Goal: Information Seeking & Learning: Check status

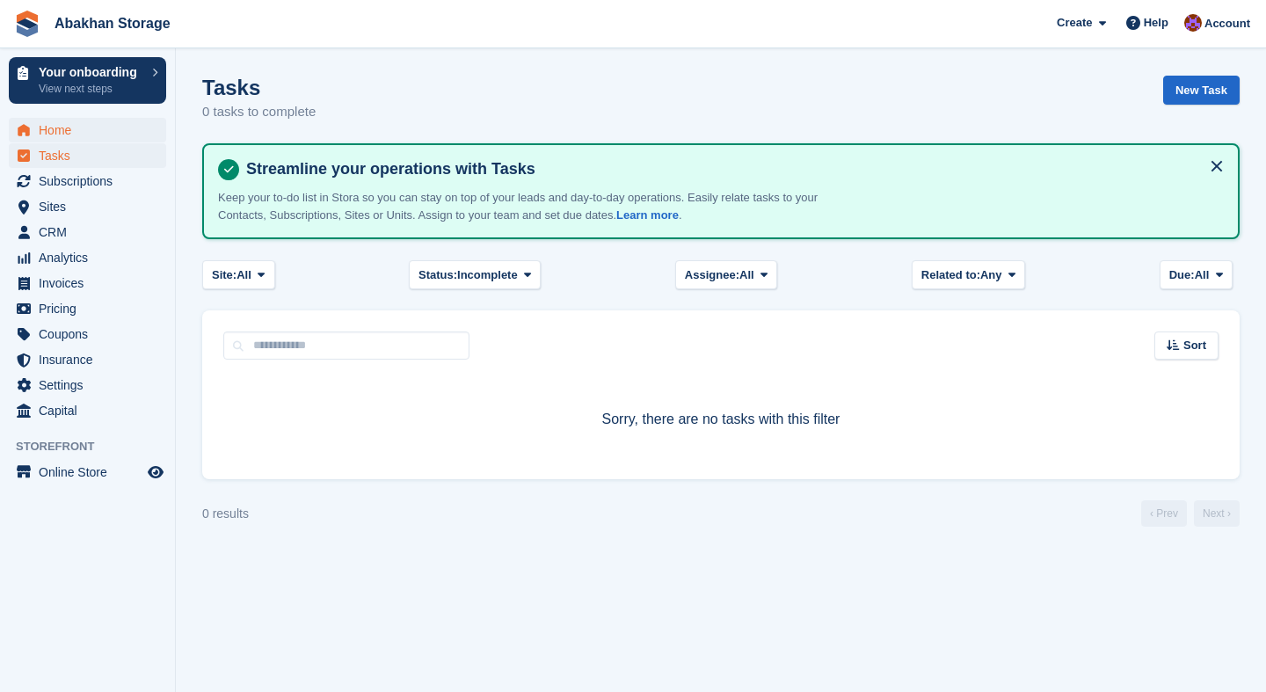
click at [46, 136] on span "Home" at bounding box center [91, 130] width 105 height 25
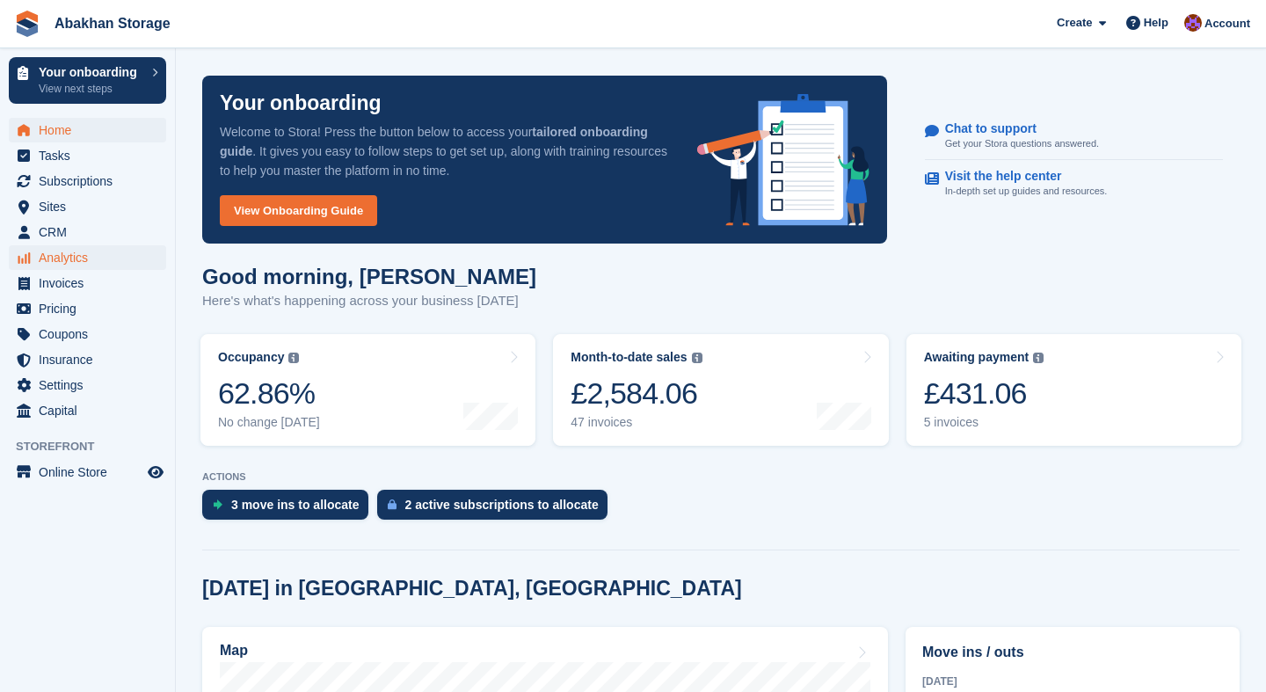
click at [91, 250] on span "Analytics" at bounding box center [91, 257] width 105 height 25
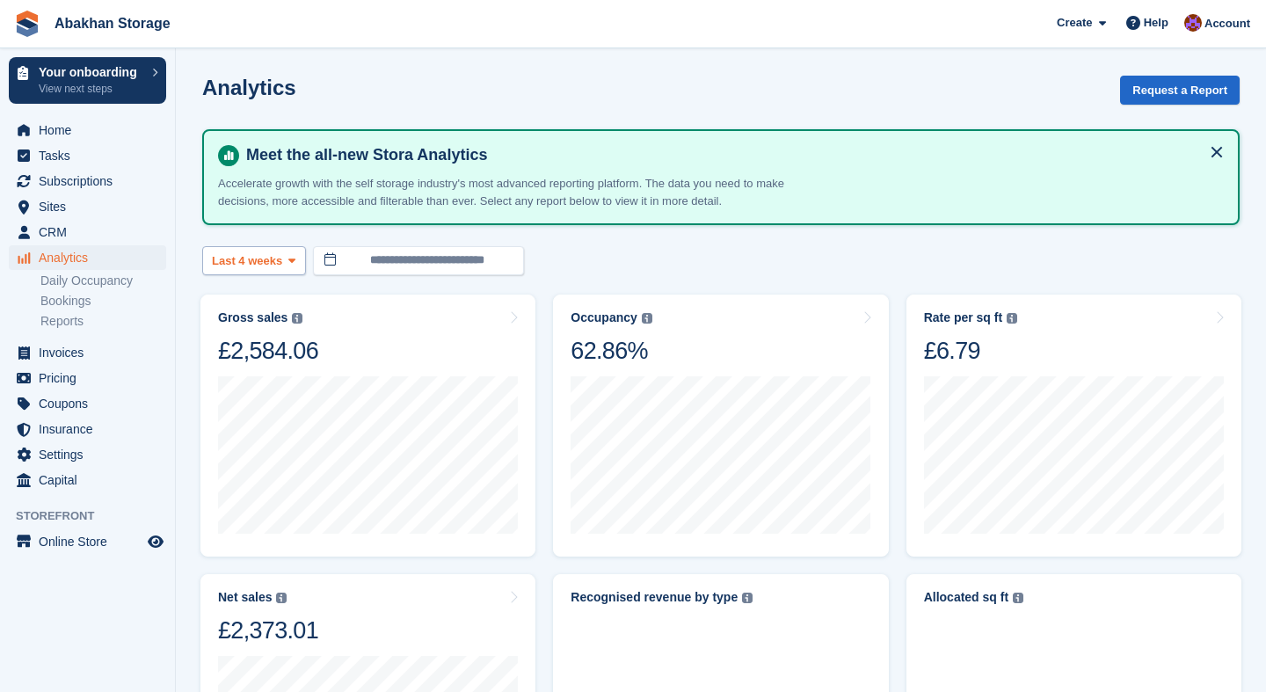
click at [231, 247] on button "Last 4 weeks" at bounding box center [254, 260] width 104 height 29
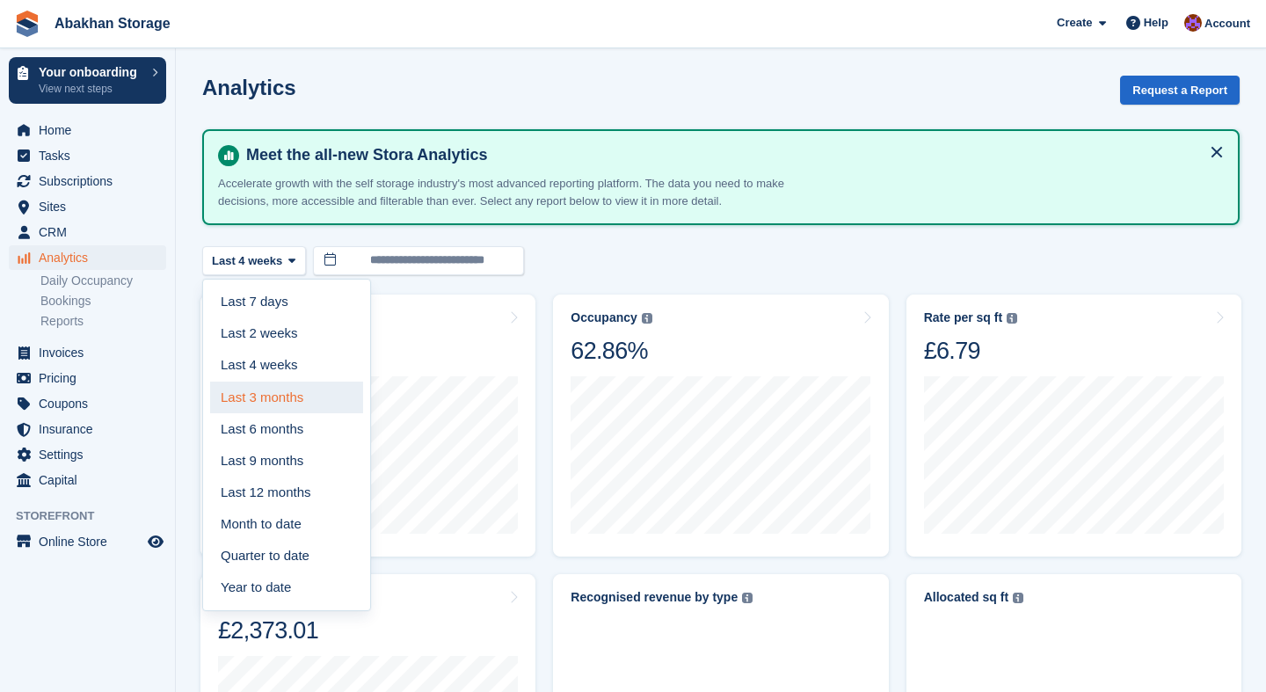
click at [289, 396] on link "Last 3 months" at bounding box center [286, 397] width 153 height 32
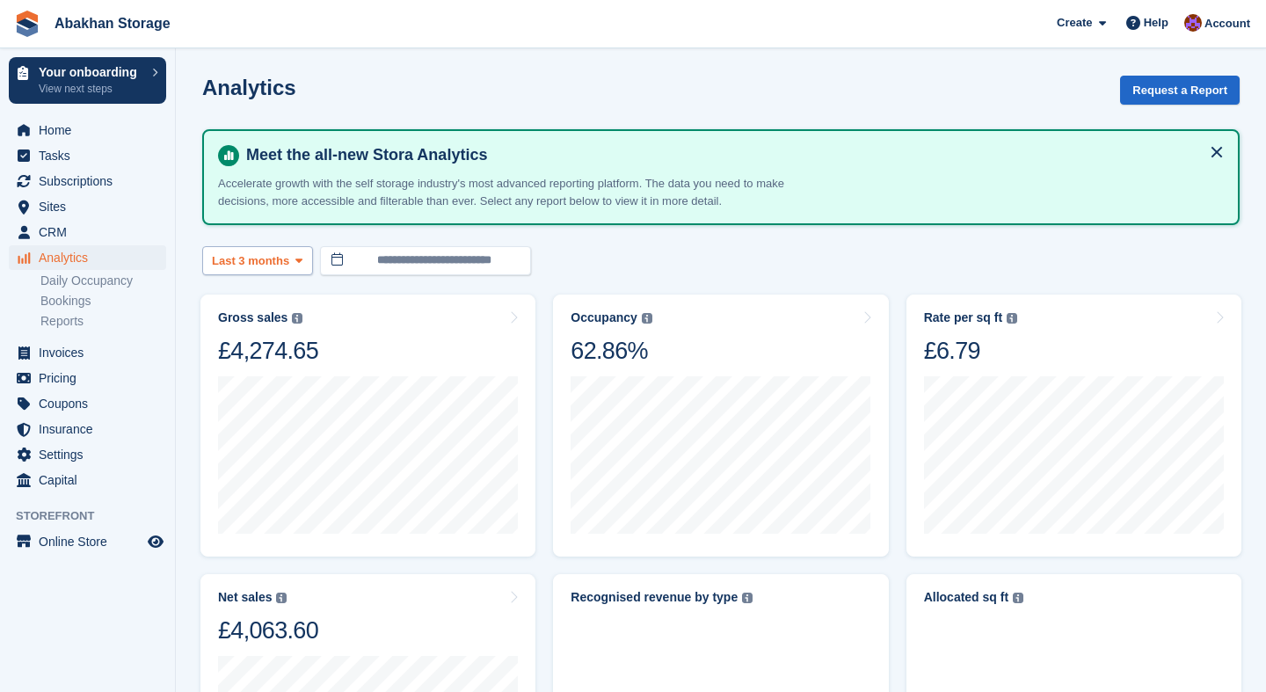
click at [283, 267] on span "Last 3 months" at bounding box center [250, 261] width 77 height 18
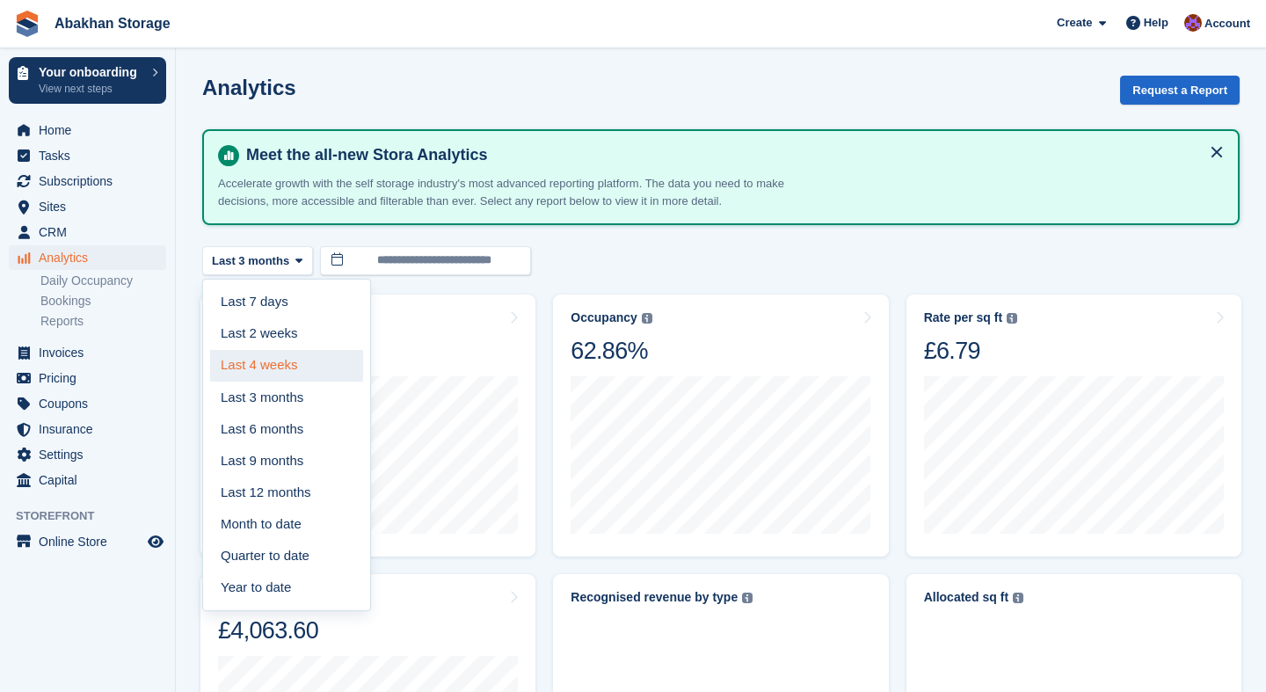
click at [272, 372] on link "Last 4 weeks" at bounding box center [286, 366] width 153 height 32
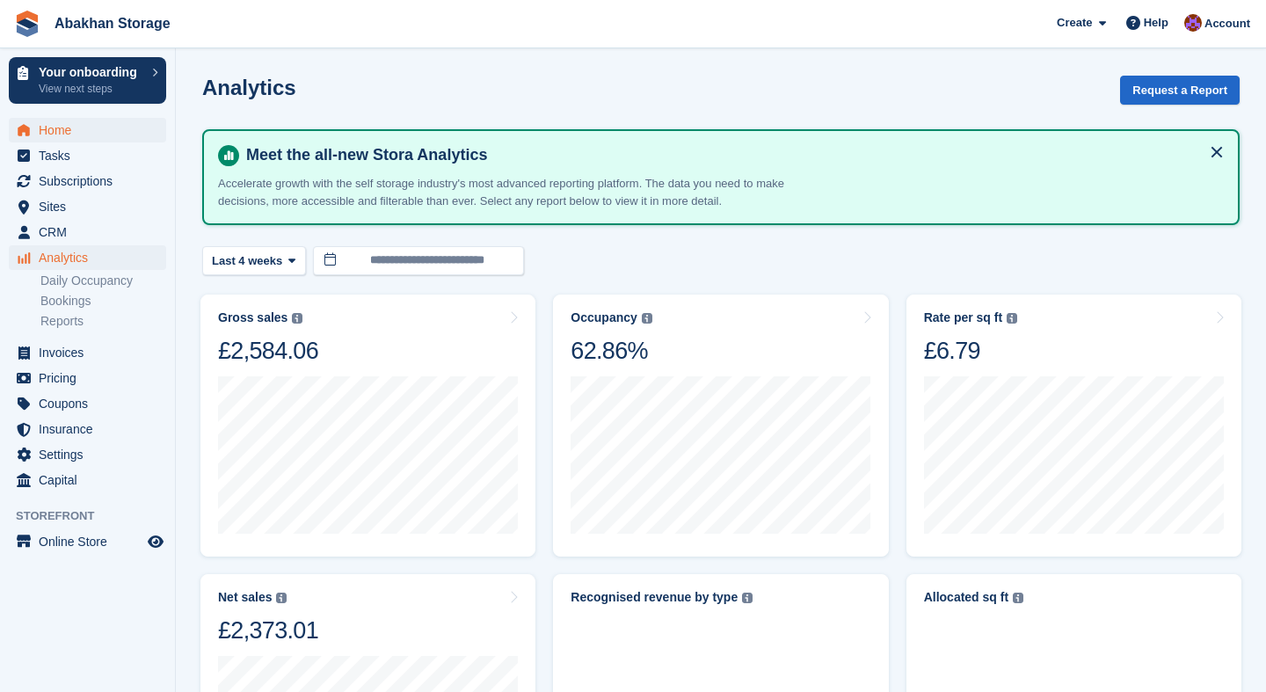
click at [94, 122] on span "Home" at bounding box center [91, 130] width 105 height 25
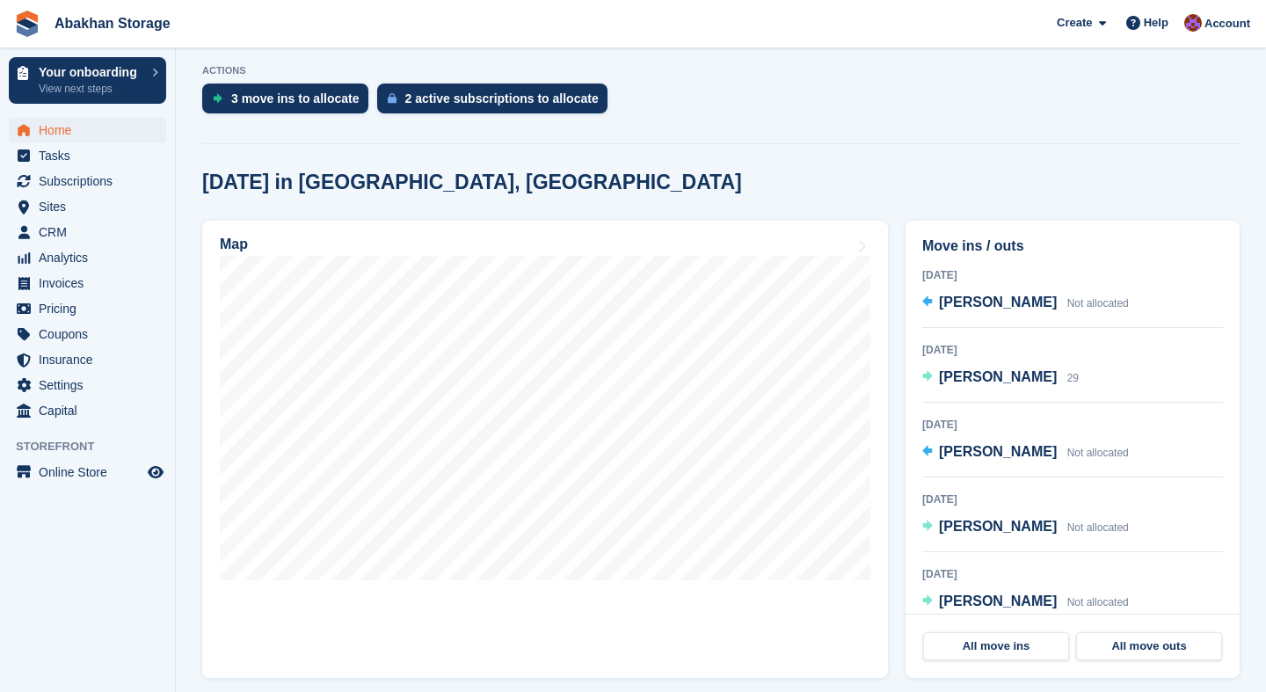
scroll to position [405, 0]
